Goal: Transaction & Acquisition: Purchase product/service

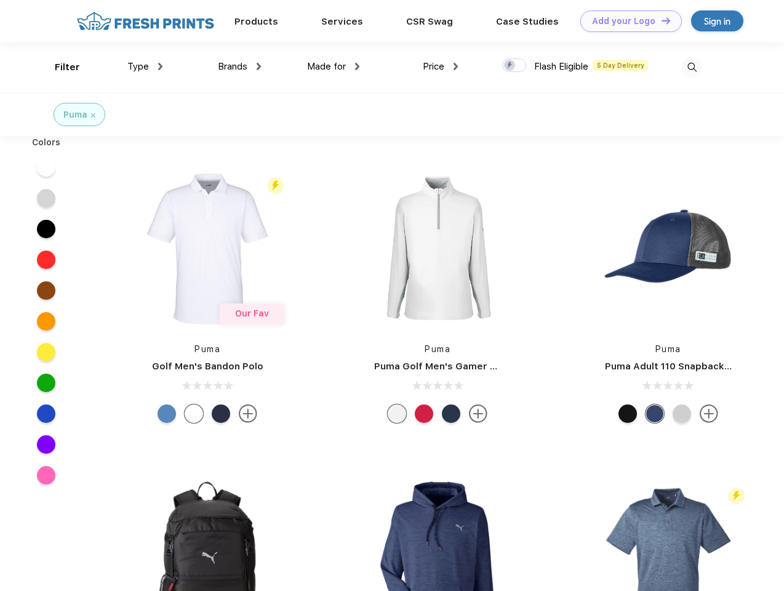
click at [626, 21] on link "Add your Logo Design Tool" at bounding box center [631, 21] width 102 height 22
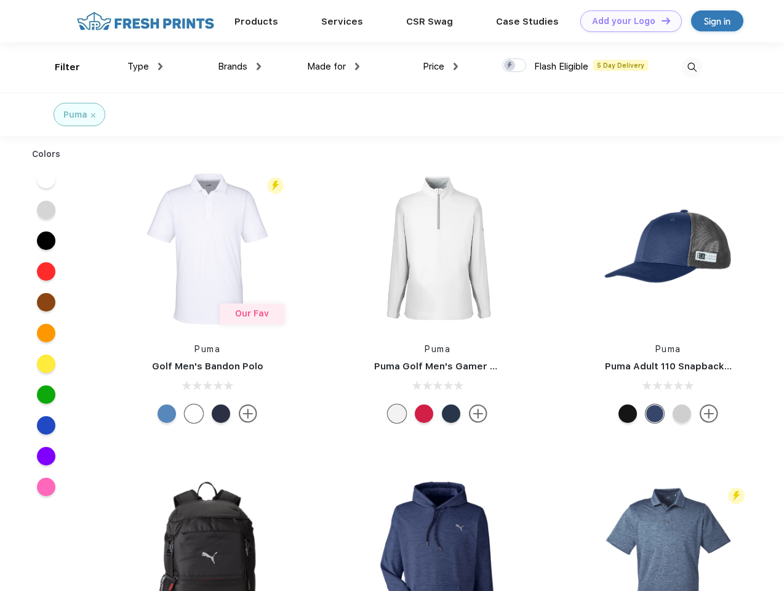
click at [0, 0] on div "Design Tool" at bounding box center [0, 0] width 0 height 0
click at [660, 20] on link "Add your Logo Design Tool" at bounding box center [631, 21] width 102 height 22
click at [59, 67] on div "Filter" at bounding box center [67, 67] width 25 height 14
click at [145, 66] on span "Type" at bounding box center [138, 66] width 22 height 11
click at [239, 66] on span "Brands" at bounding box center [233, 66] width 30 height 11
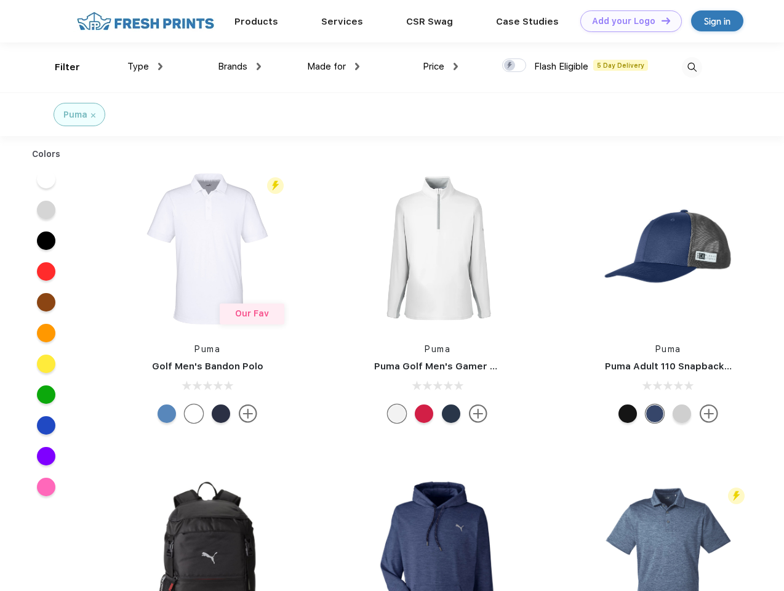
click at [334, 66] on span "Made for" at bounding box center [326, 66] width 39 height 11
click at [441, 66] on span "Price" at bounding box center [434, 66] width 22 height 11
click at [514, 66] on div at bounding box center [514, 65] width 24 height 14
click at [510, 66] on input "checkbox" at bounding box center [506, 62] width 8 height 8
click at [692, 67] on img at bounding box center [692, 67] width 20 height 20
